Goal: Information Seeking & Learning: Learn about a topic

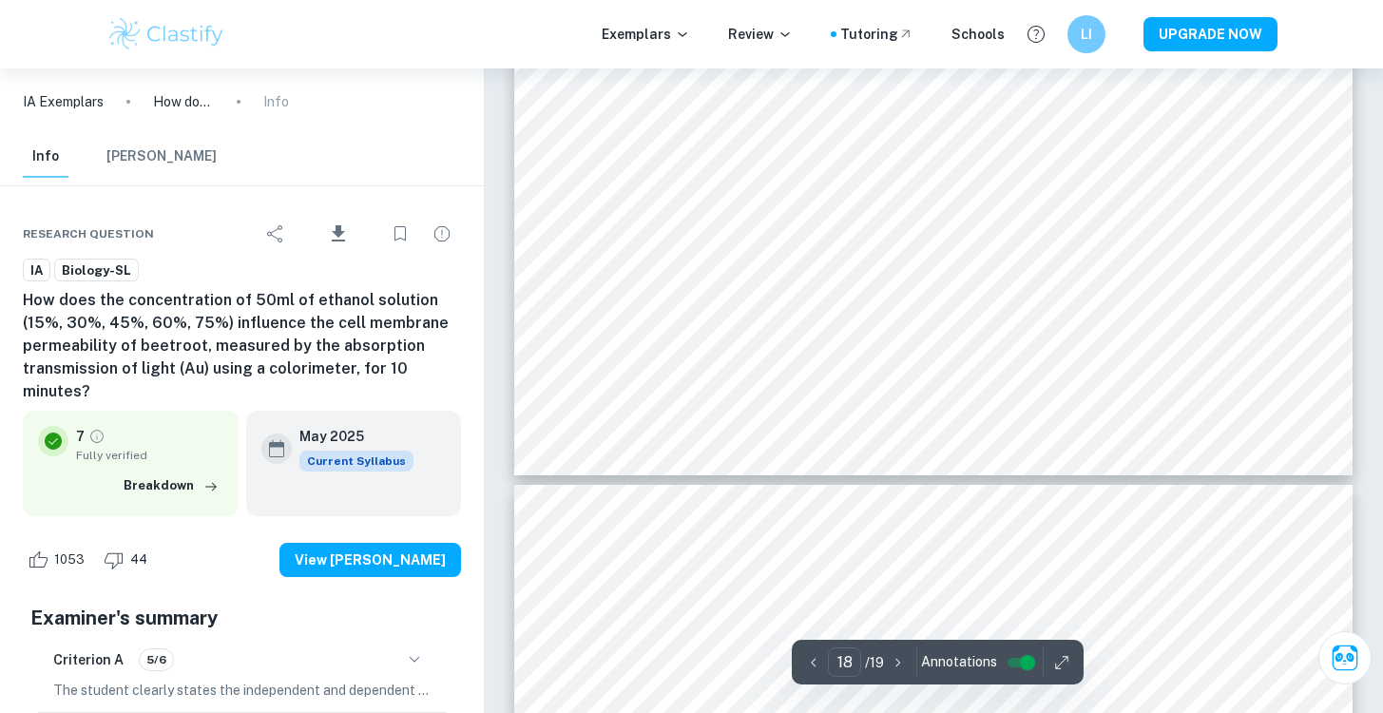
scroll to position [21654, 0]
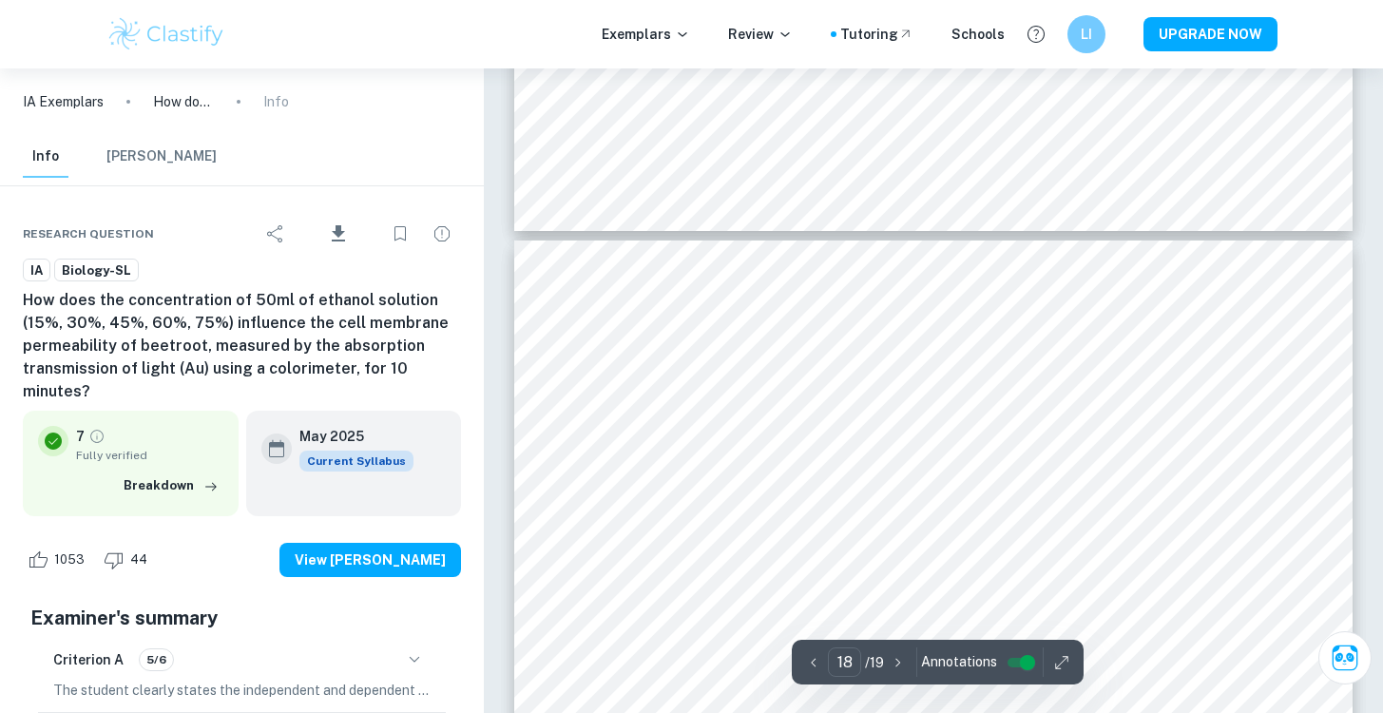
type input "19"
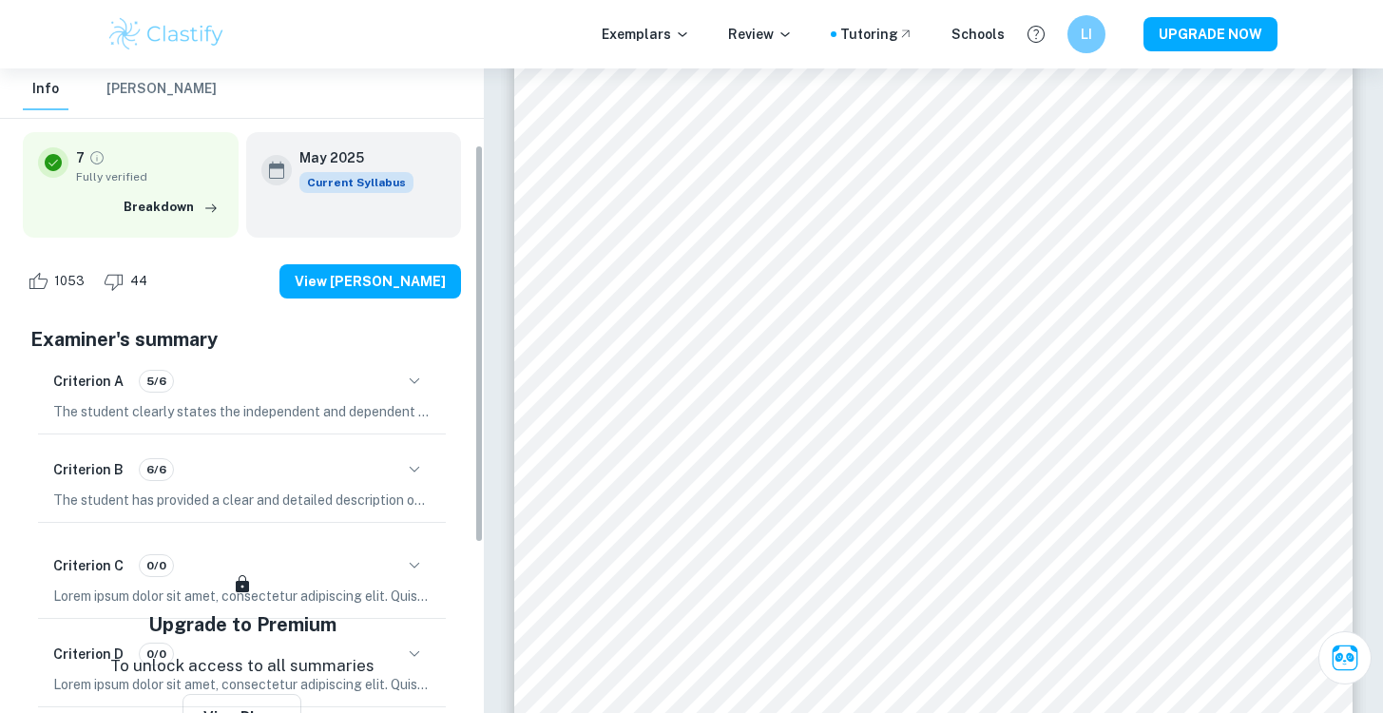
scroll to position [20, 0]
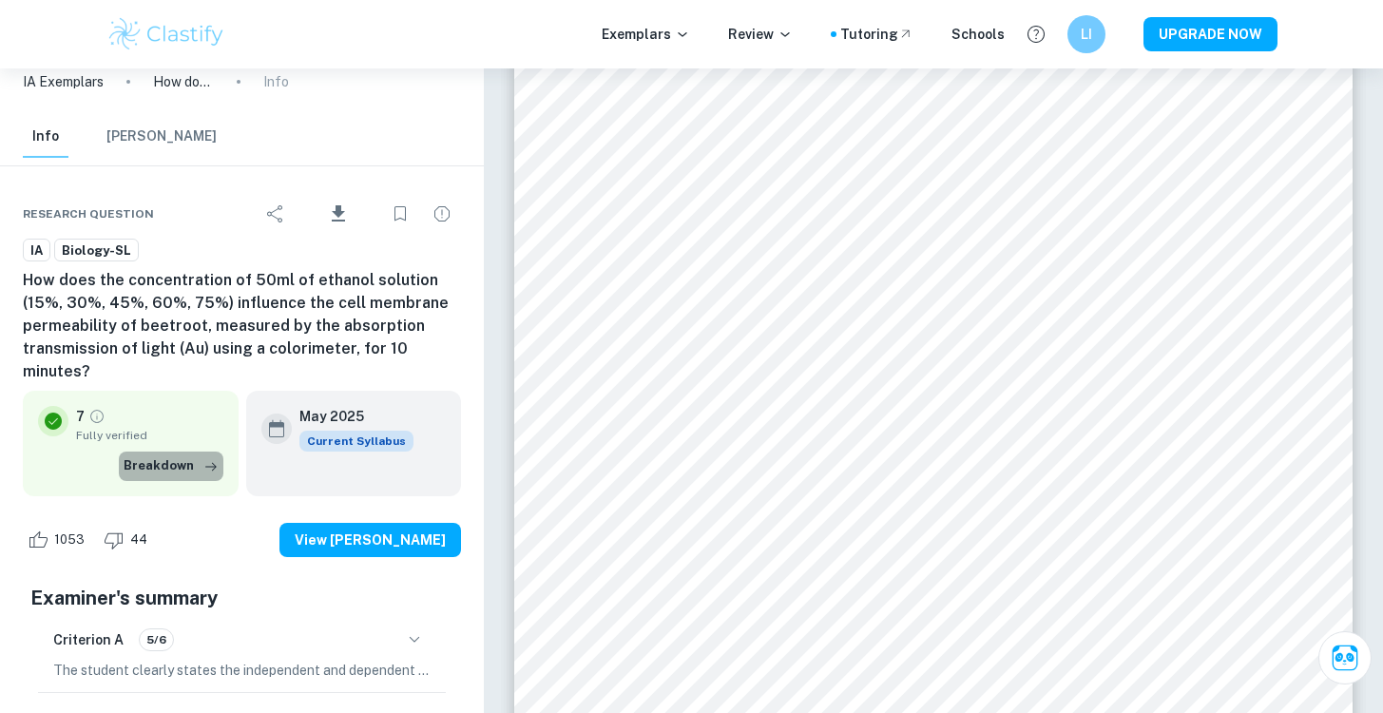
click at [206, 457] on icon "button" at bounding box center [211, 466] width 19 height 19
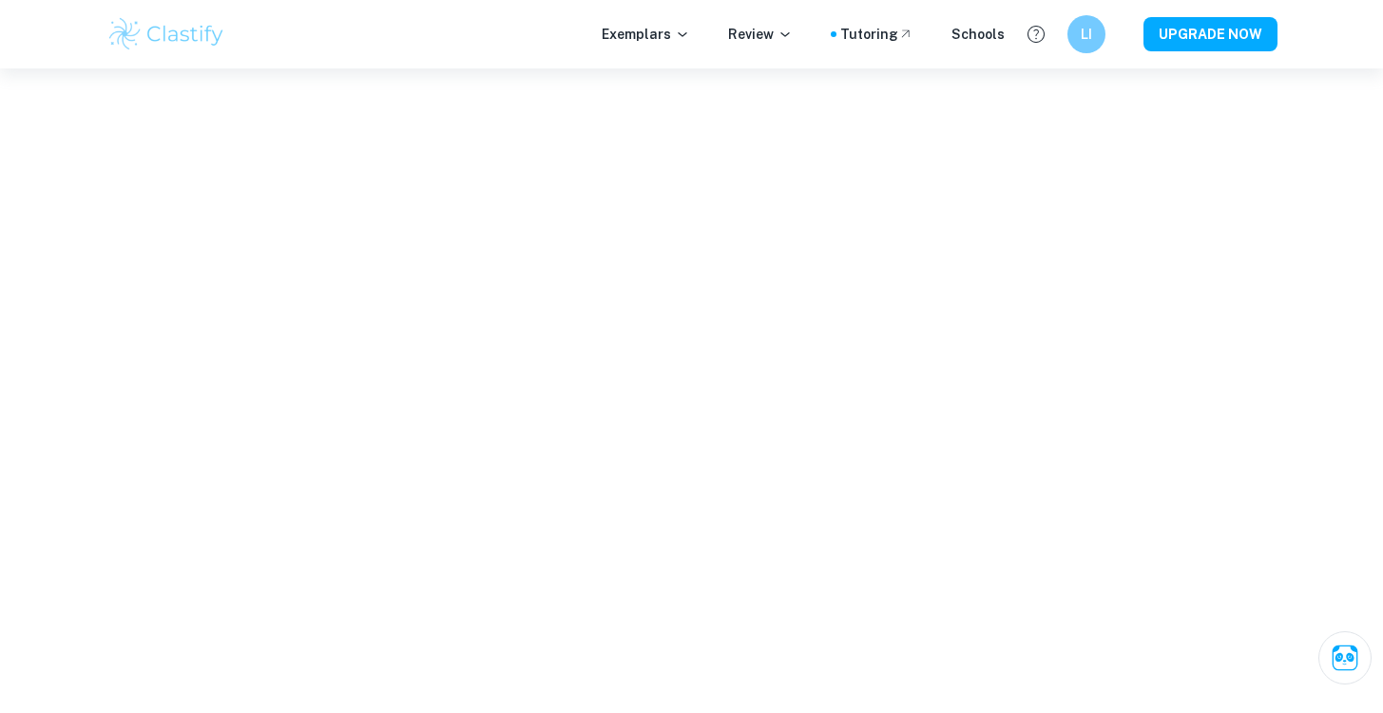
scroll to position [0, 0]
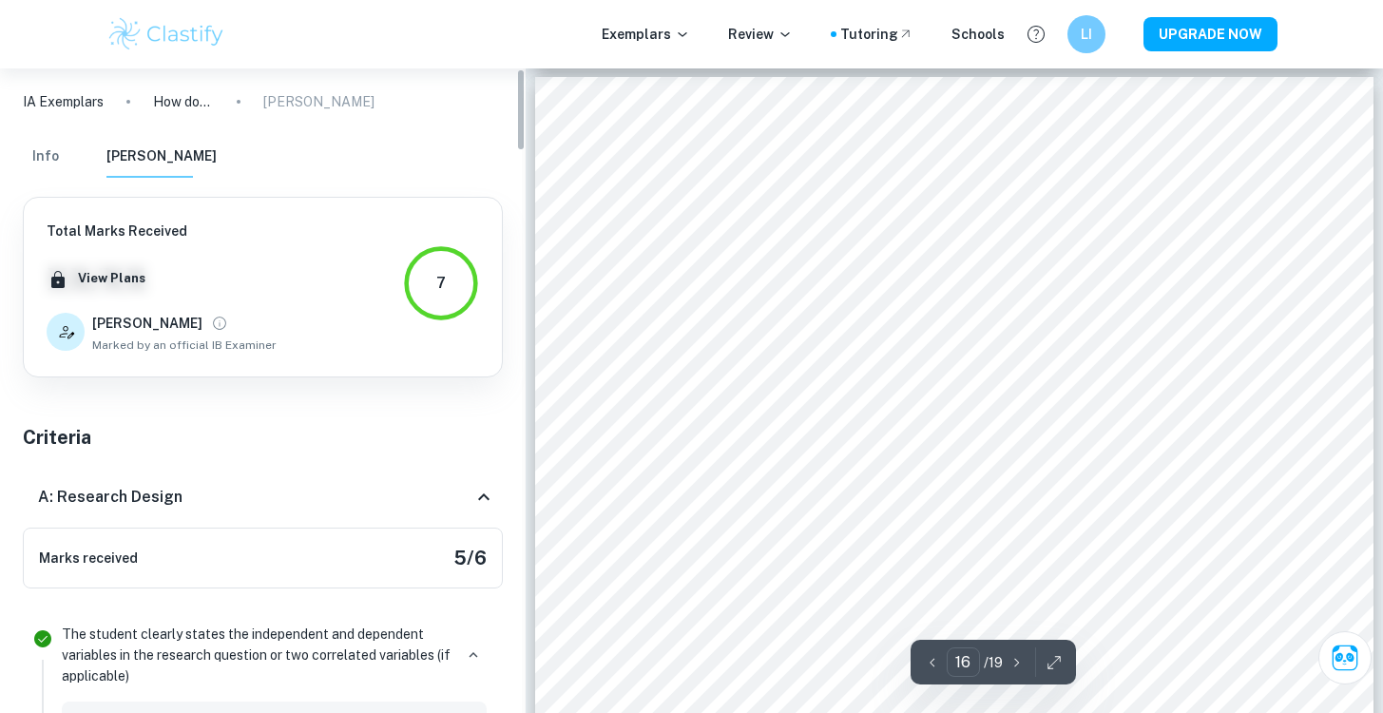
type input "17"
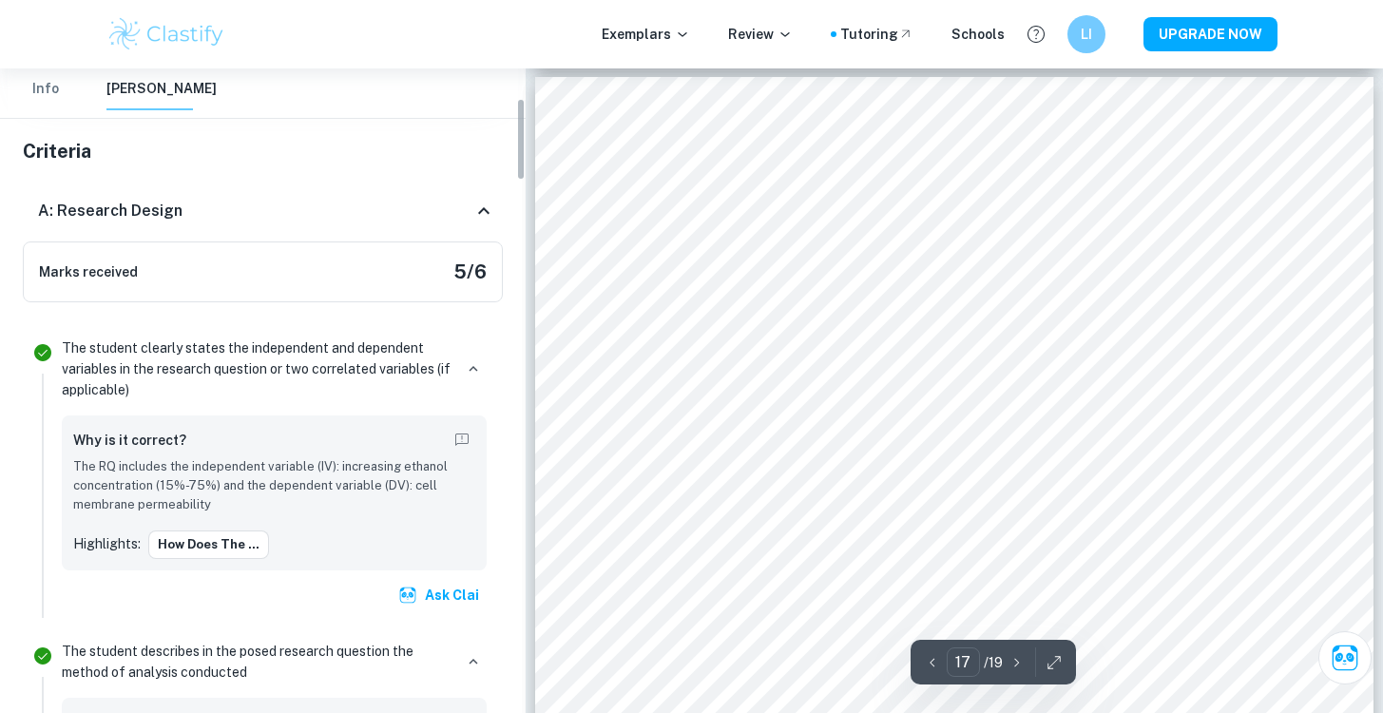
scroll to position [209, 0]
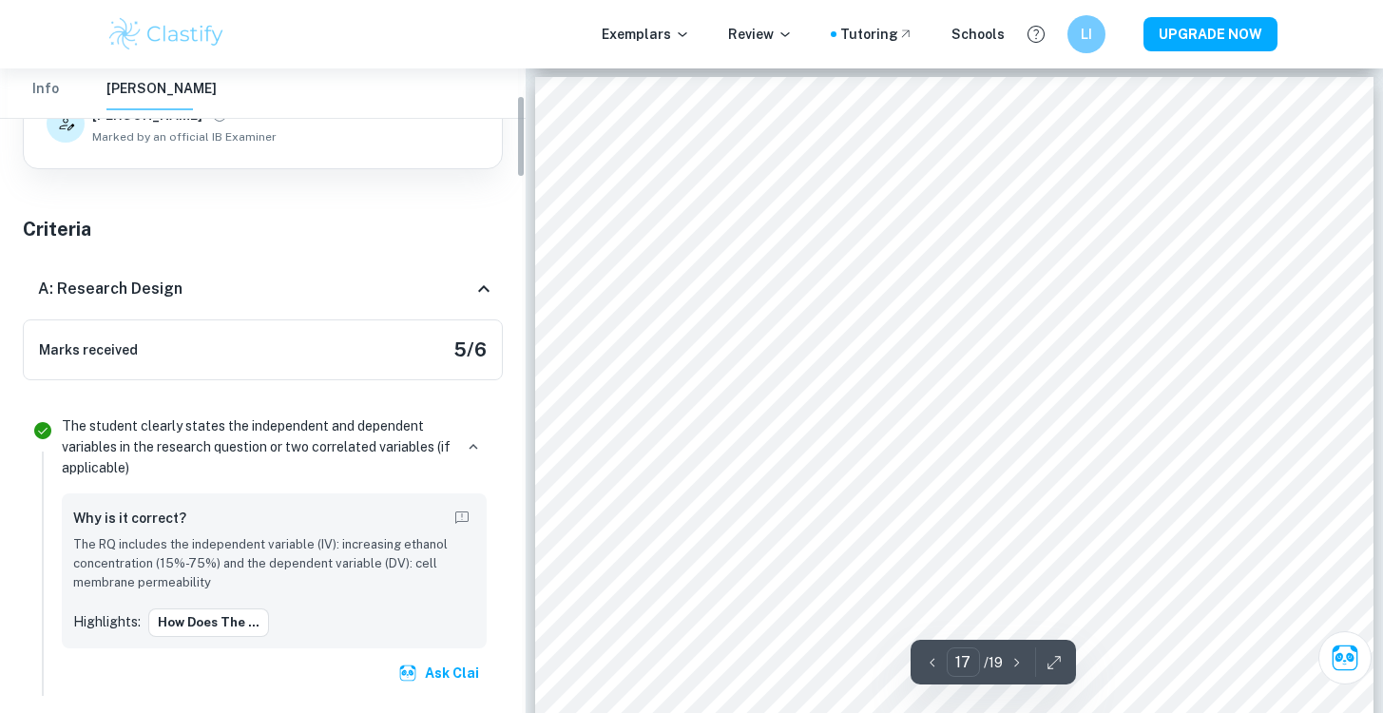
click at [472, 301] on div "A: Research Design" at bounding box center [263, 289] width 480 height 61
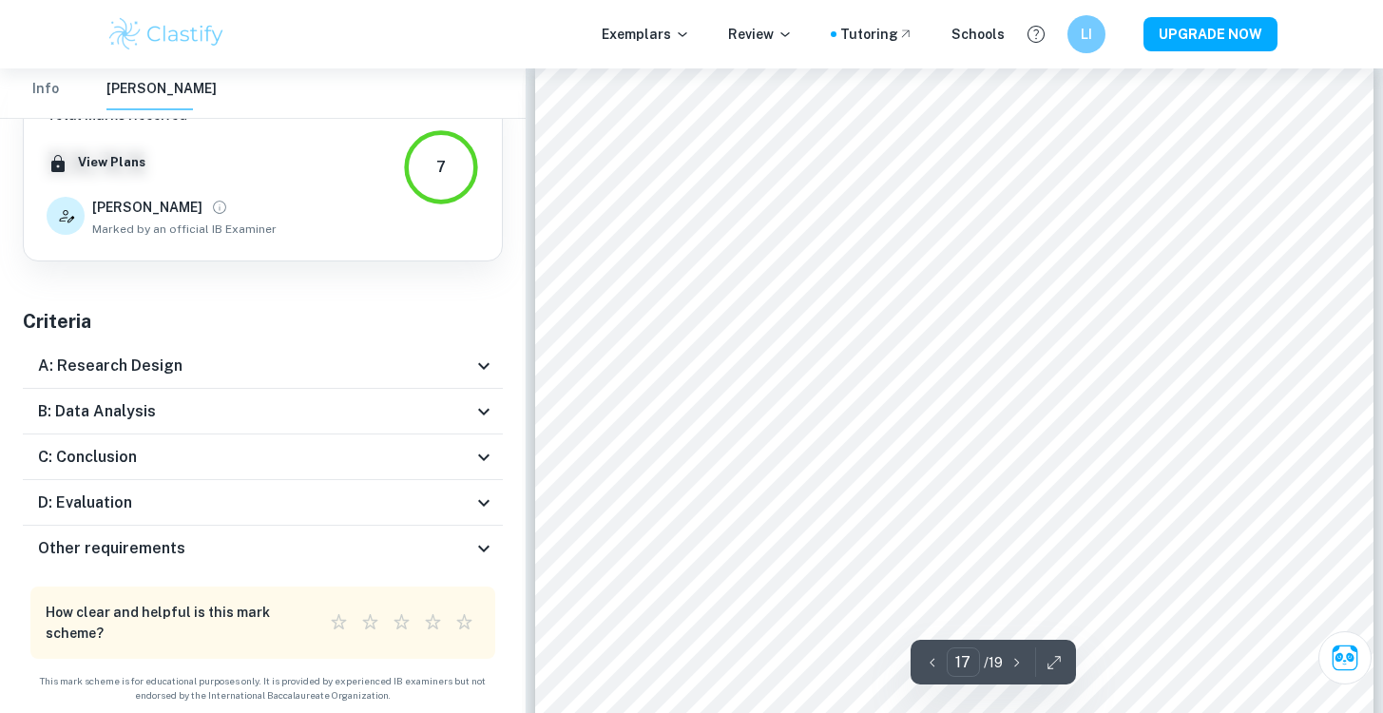
scroll to position [19154, 0]
click at [482, 450] on icon at bounding box center [483, 457] width 23 height 23
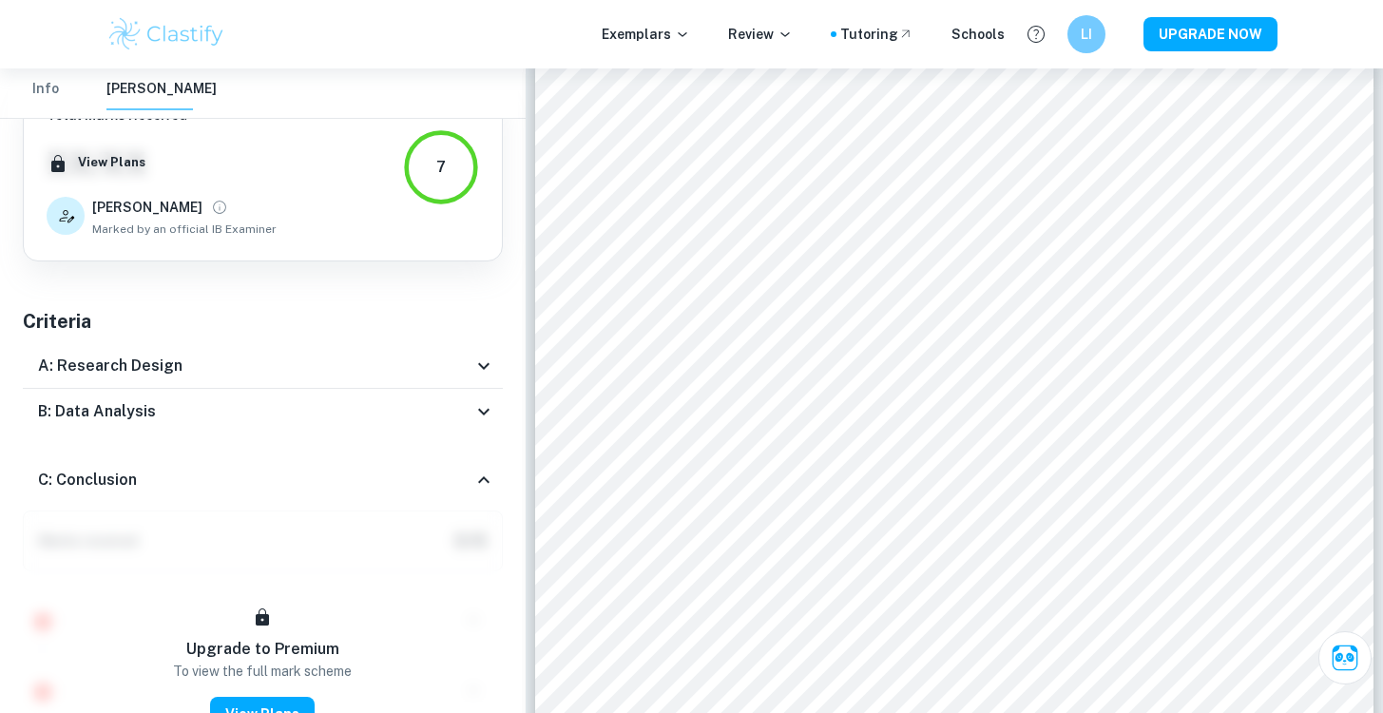
click at [482, 450] on div "C: Conclusion" at bounding box center [263, 480] width 480 height 61
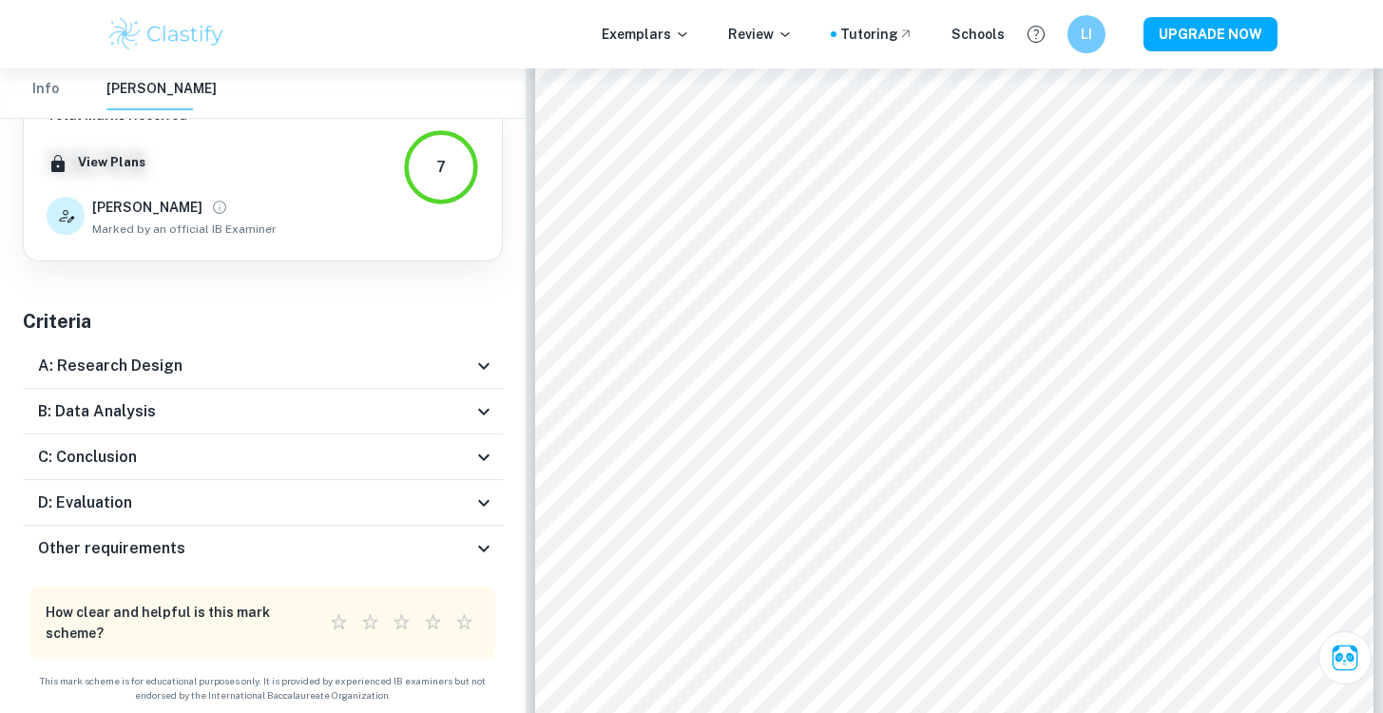
click at [479, 506] on icon at bounding box center [483, 502] width 23 height 23
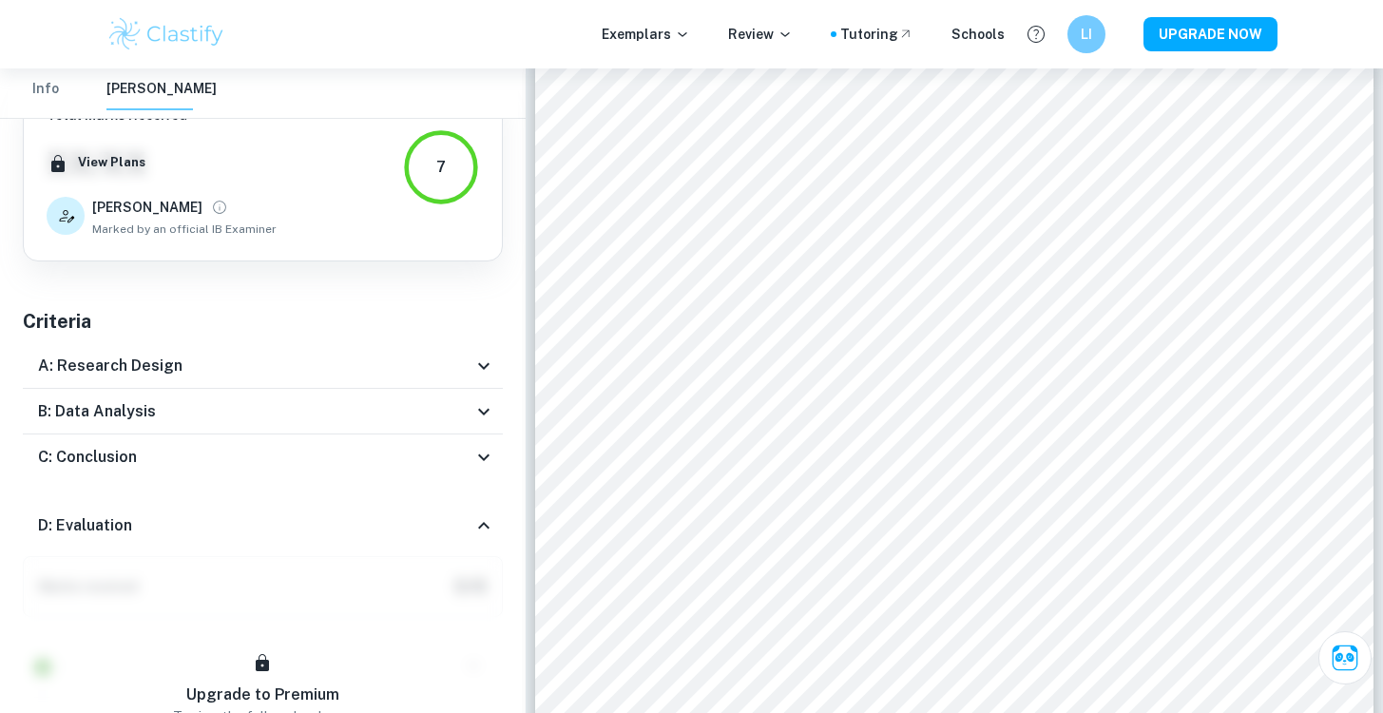
click at [479, 506] on div "D: Evaluation" at bounding box center [263, 525] width 480 height 61
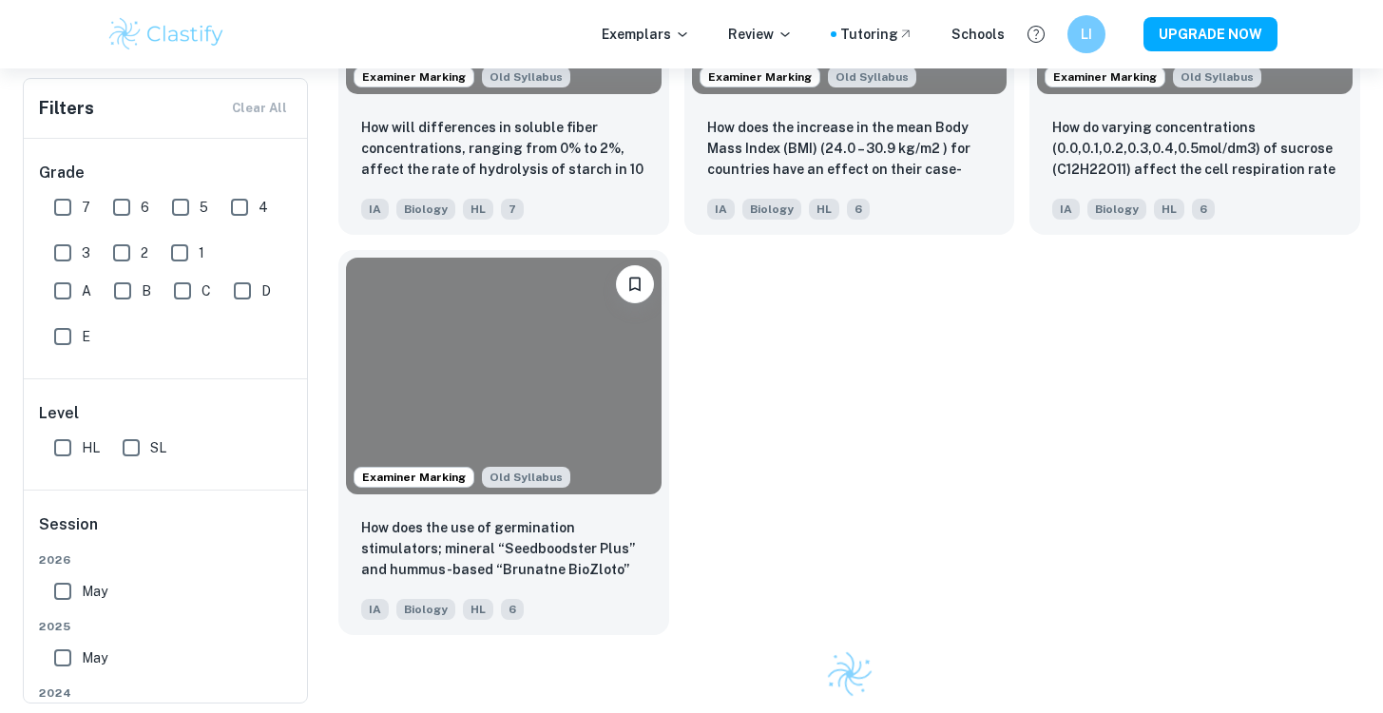
scroll to position [1108, 0]
